Goal: Task Accomplishment & Management: Find specific page/section

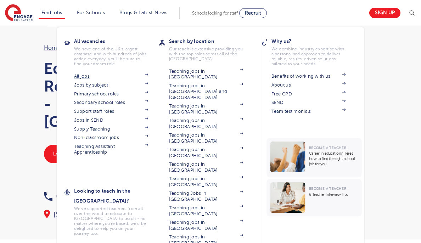
click at [88, 74] on link "All jobs" at bounding box center [111, 76] width 74 height 6
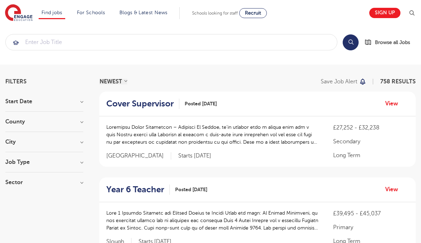
scroll to position [-2, 0]
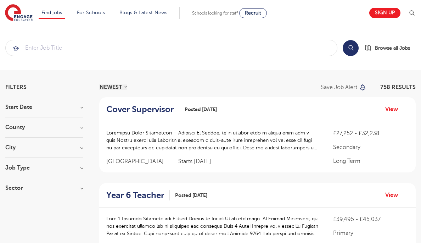
click at [78, 149] on h3 "City" at bounding box center [44, 148] width 78 height 6
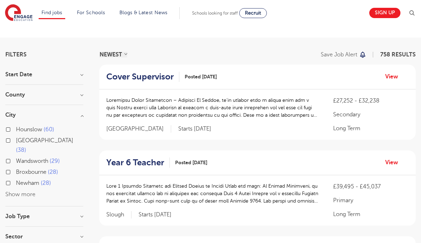
scroll to position [33, 0]
click at [23, 191] on button "Show more" at bounding box center [20, 194] width 30 height 6
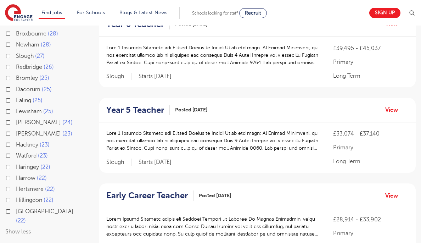
scroll to position [177, 0]
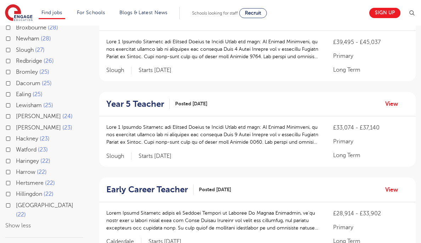
click at [42, 135] on span "23" at bounding box center [45, 138] width 10 height 6
click at [21, 135] on input "Hackney 23" at bounding box center [18, 137] width 5 height 5
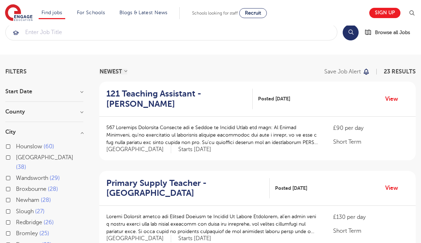
scroll to position [15, 0]
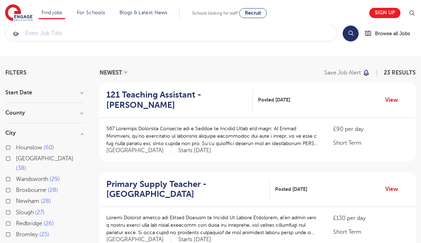
click at [148, 94] on h2 "121 Teaching Assistant - Hackney" at bounding box center [176, 100] width 141 height 21
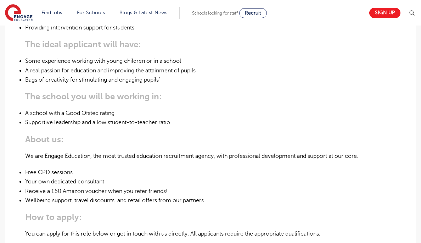
scroll to position [323, 0]
